Goal: Information Seeking & Learning: Find specific fact

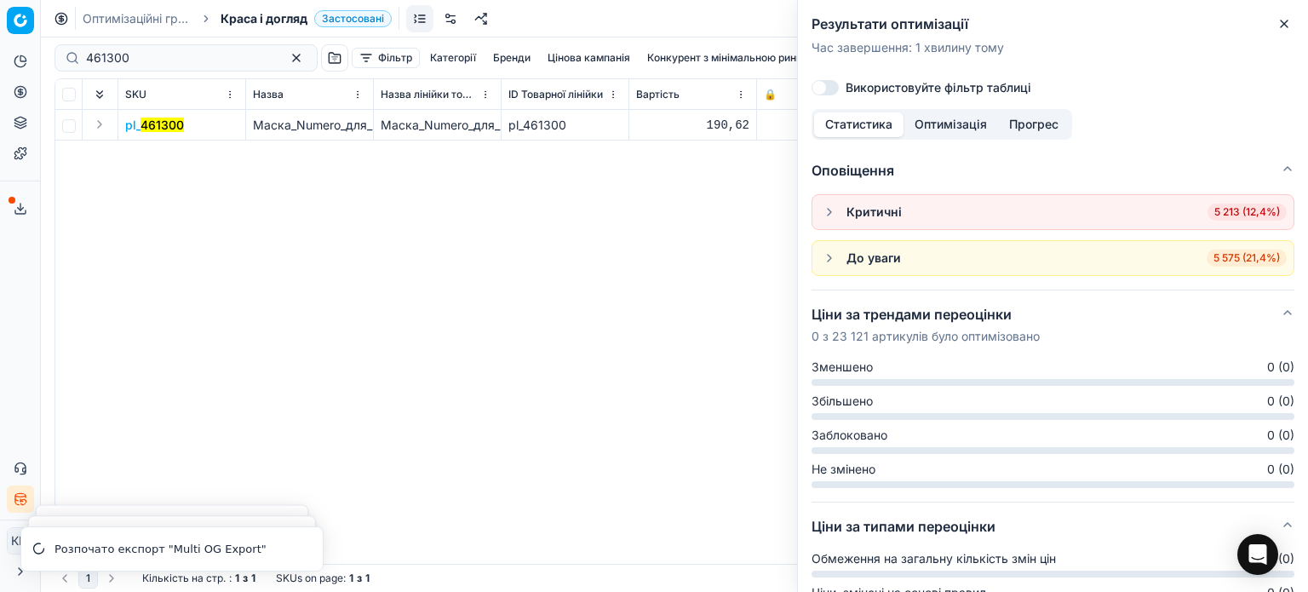
click at [1285, 20] on icon "button" at bounding box center [1284, 24] width 14 height 14
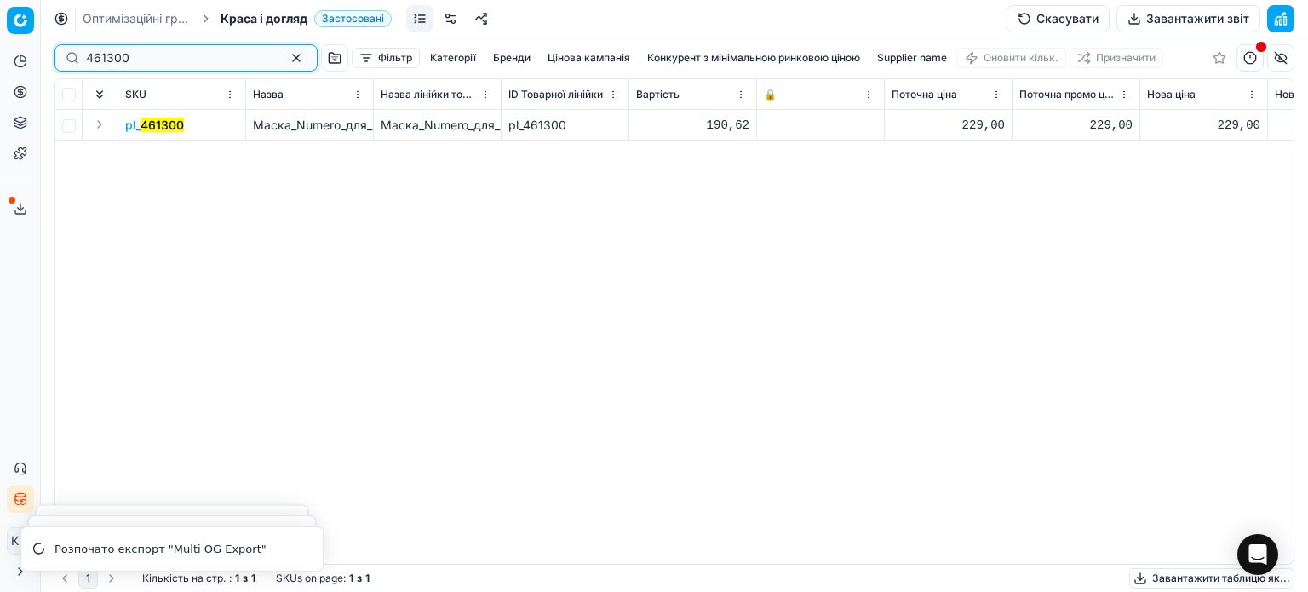
drag, startPoint x: 126, startPoint y: 60, endPoint x: 0, endPoint y: 57, distance: 126.0
click at [0, 57] on div "Pricing platform Аналітика Цінова оптимізація Асортимент продукції Шаблони Серв…" at bounding box center [654, 296] width 1308 height 592
paste input "324998"
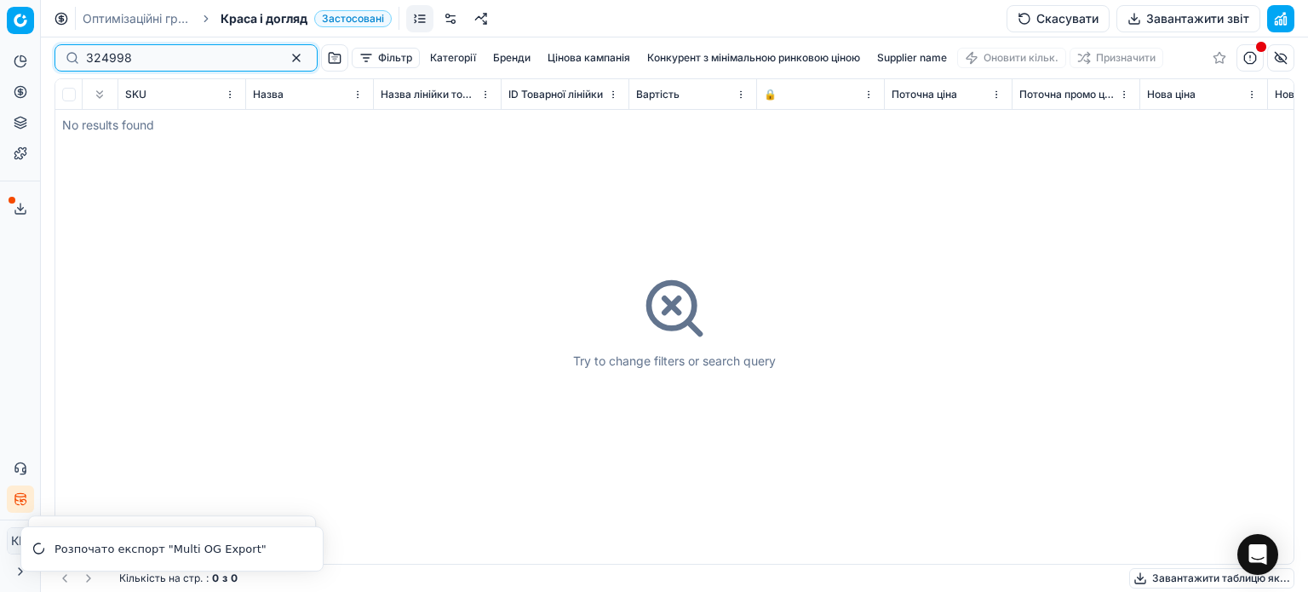
click at [89, 55] on input "324998" at bounding box center [179, 57] width 186 height 17
type input "324998"
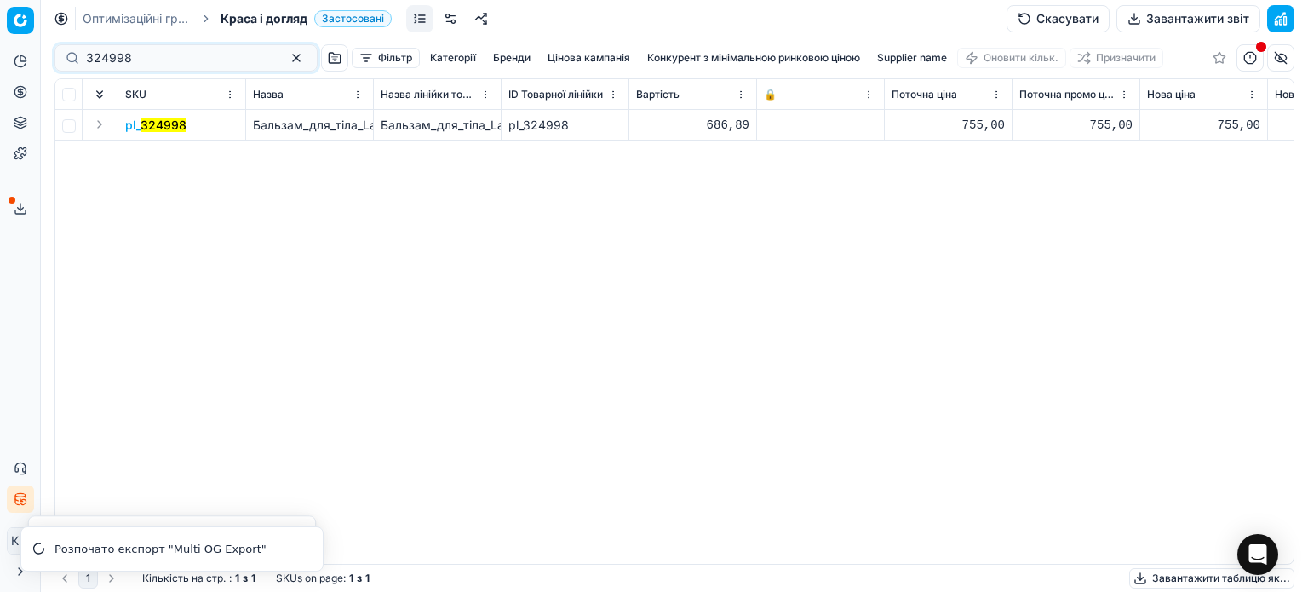
click at [163, 123] on mark "324998" at bounding box center [163, 124] width 46 height 14
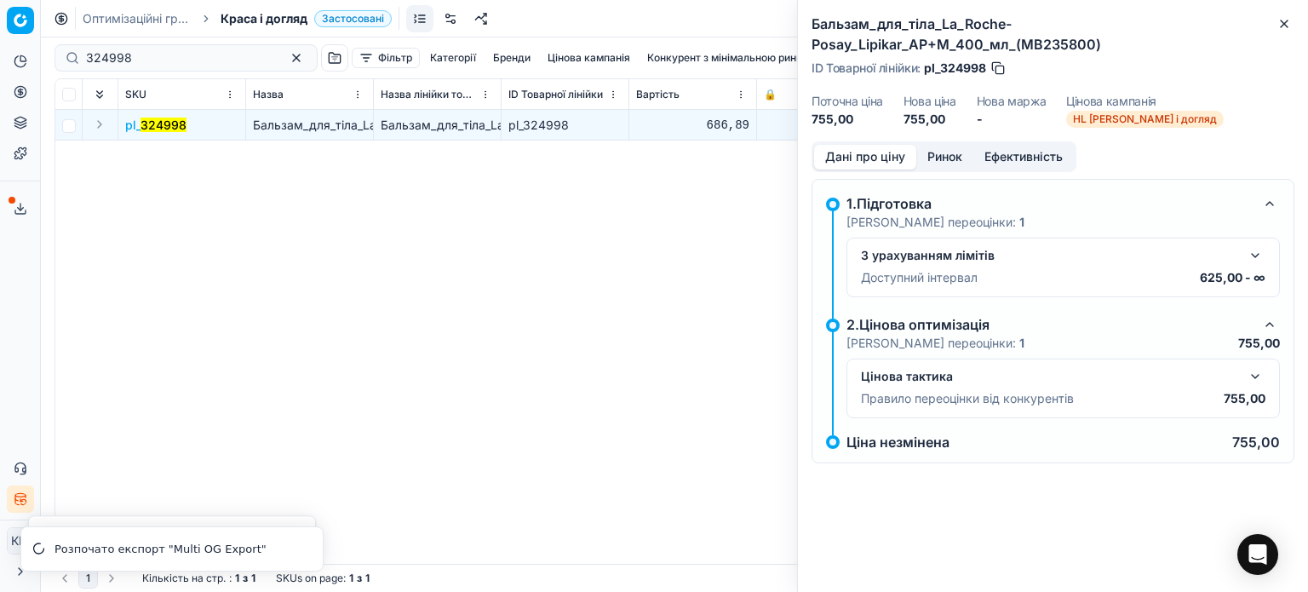
click at [952, 146] on button "Ринок" at bounding box center [944, 157] width 57 height 25
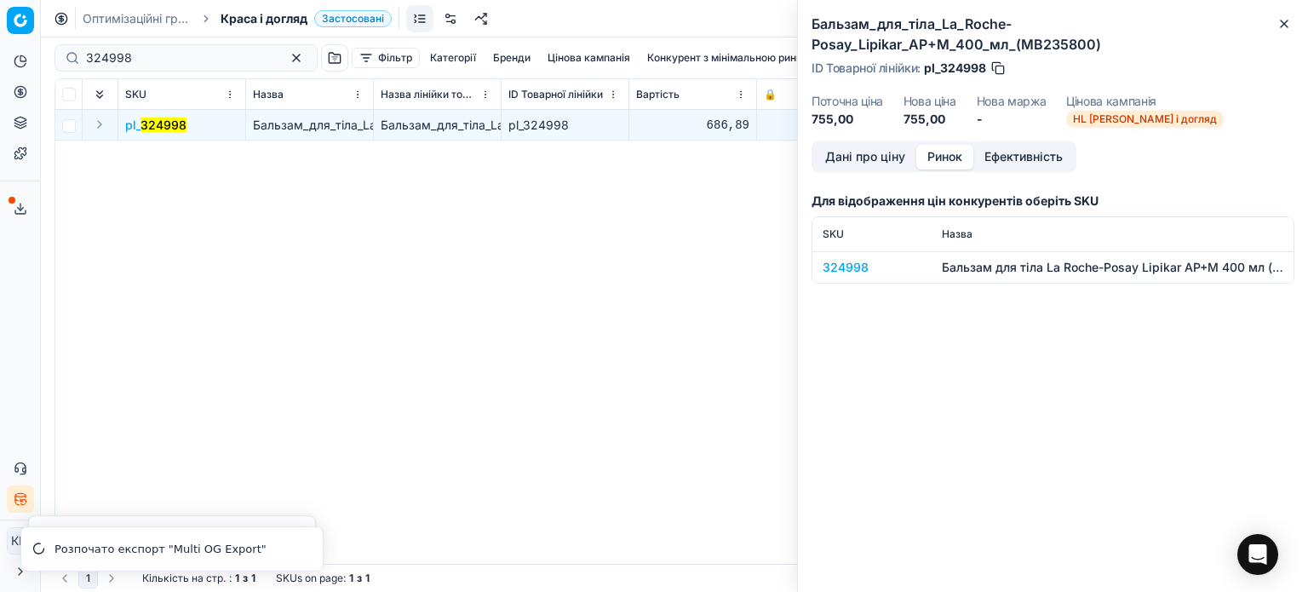
click at [865, 267] on div "324998" at bounding box center [871, 267] width 99 height 17
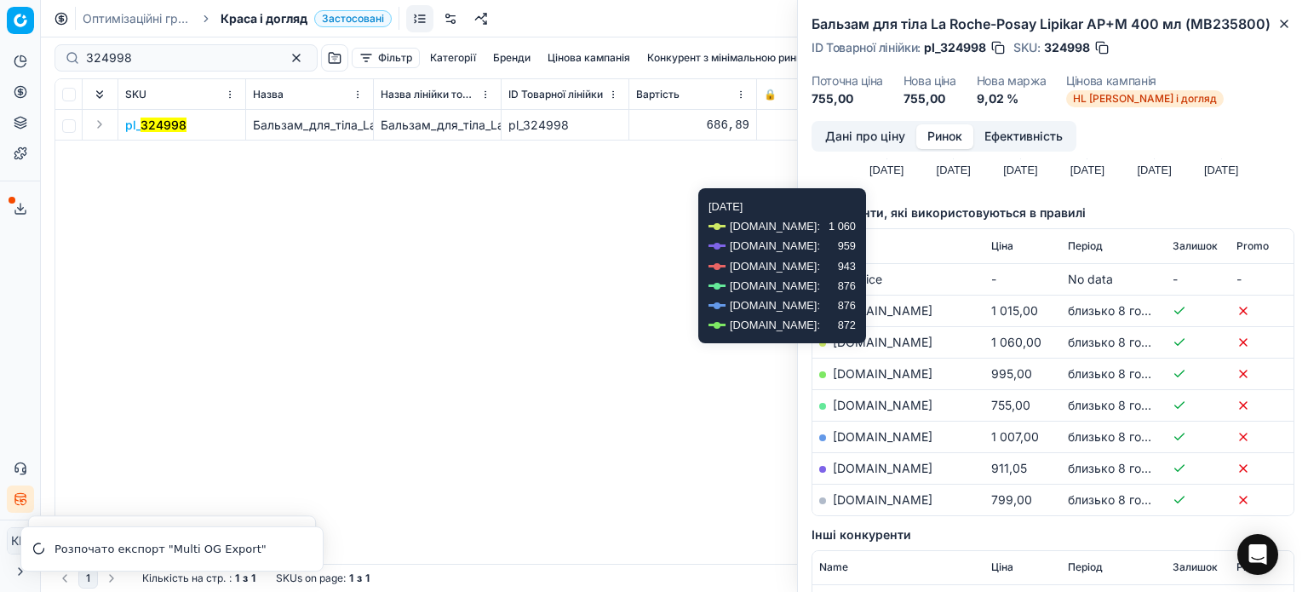
scroll to position [255, 0]
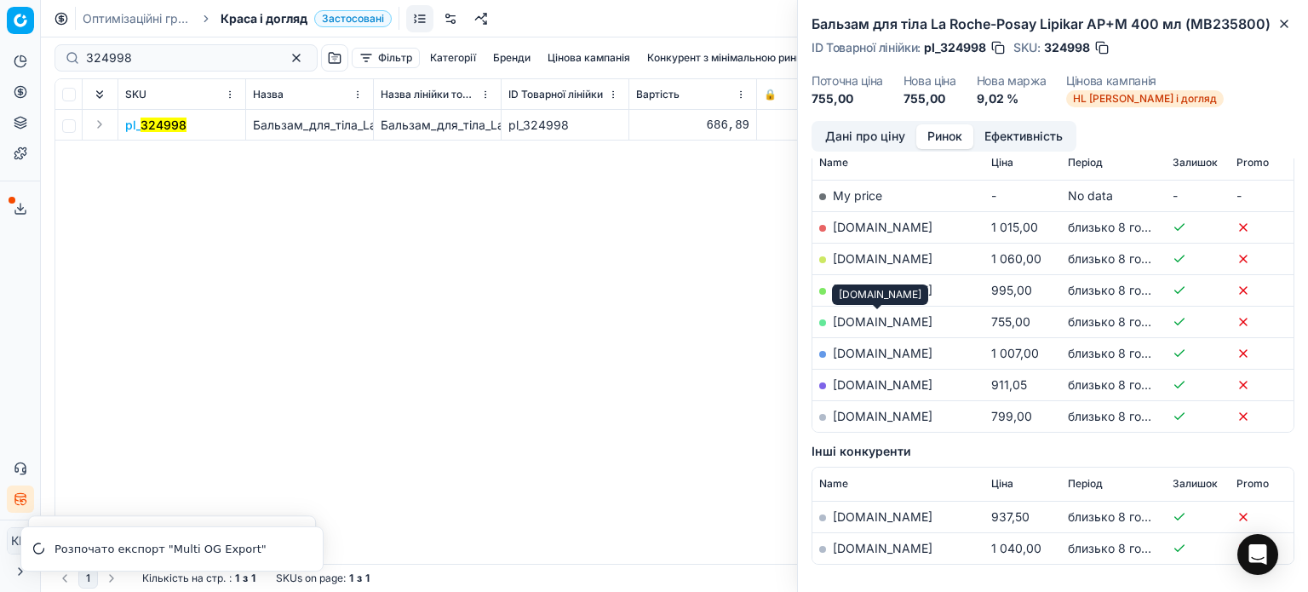
click at [894, 323] on link "[DOMAIN_NAME]" at bounding box center [883, 321] width 100 height 14
click at [1284, 28] on icon "button" at bounding box center [1284, 24] width 14 height 14
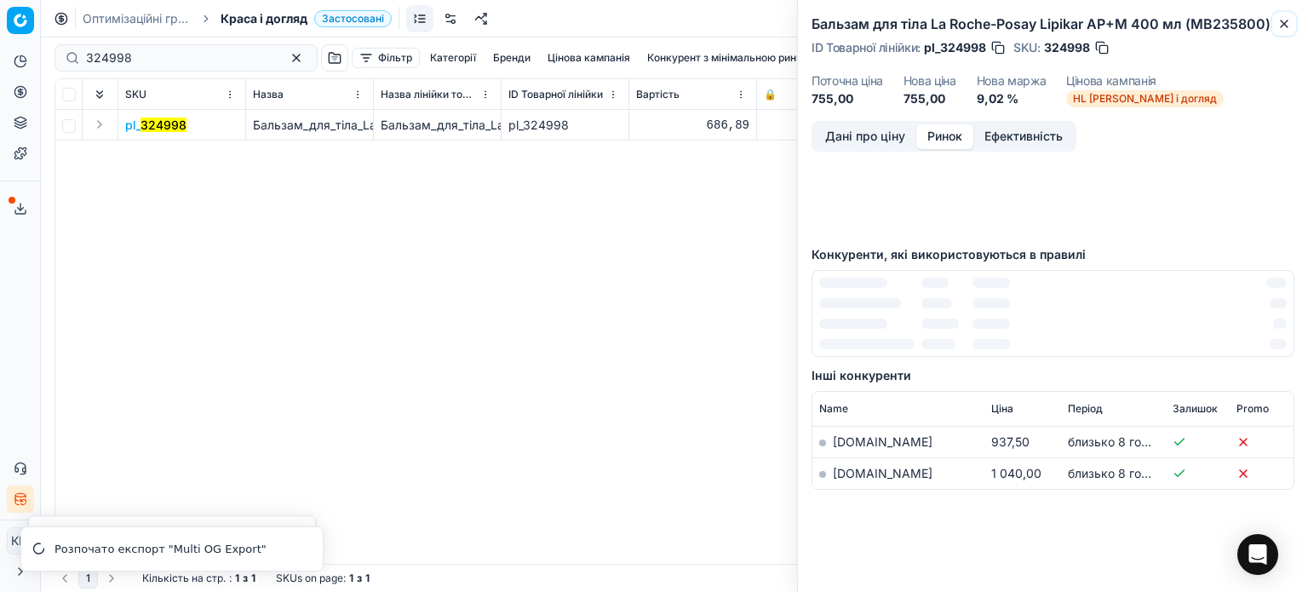
scroll to position [135, 0]
